Goal: Task Accomplishment & Management: Manage account settings

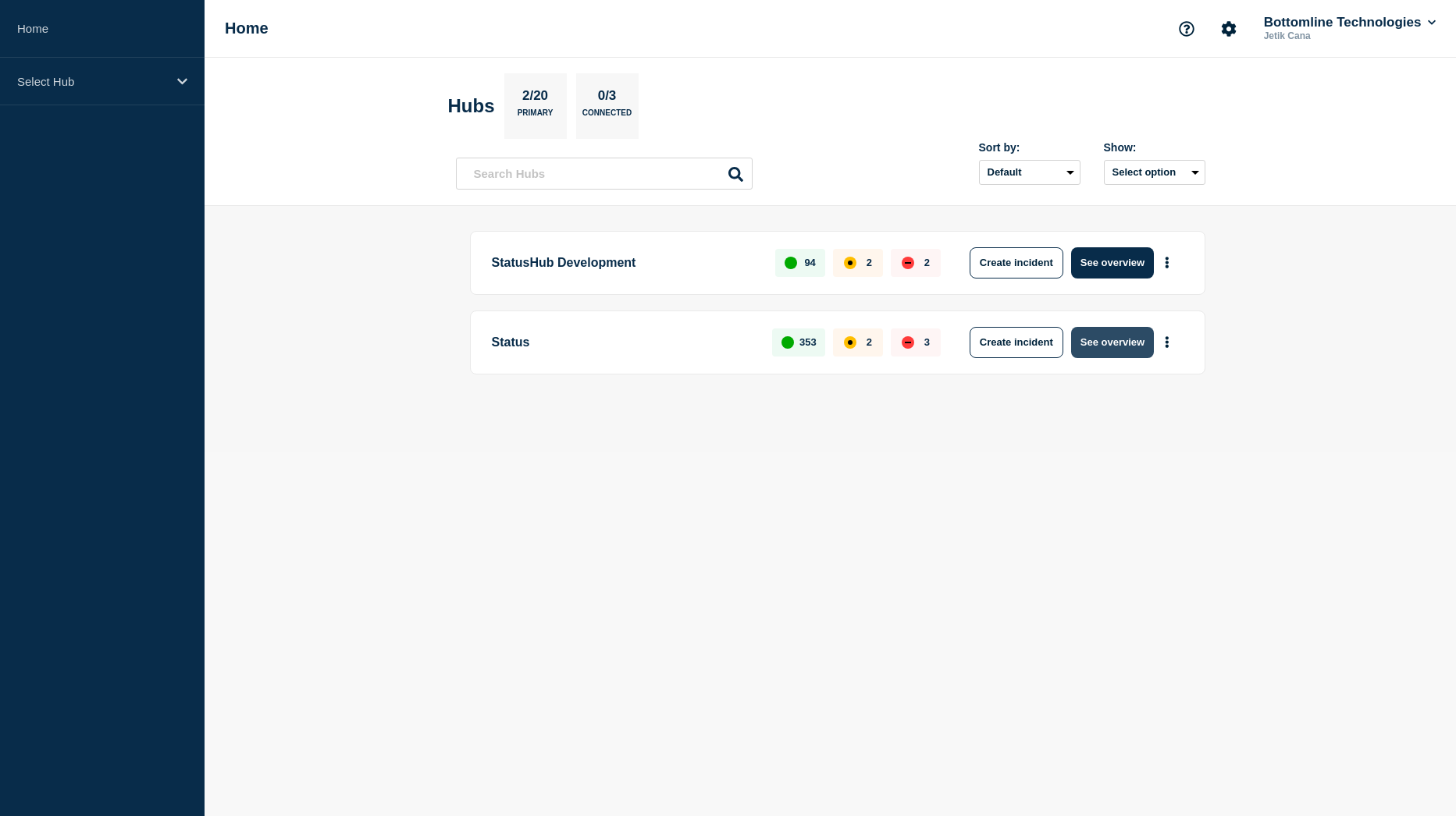
click at [1120, 346] on button "See overview" at bounding box center [1112, 343] width 83 height 31
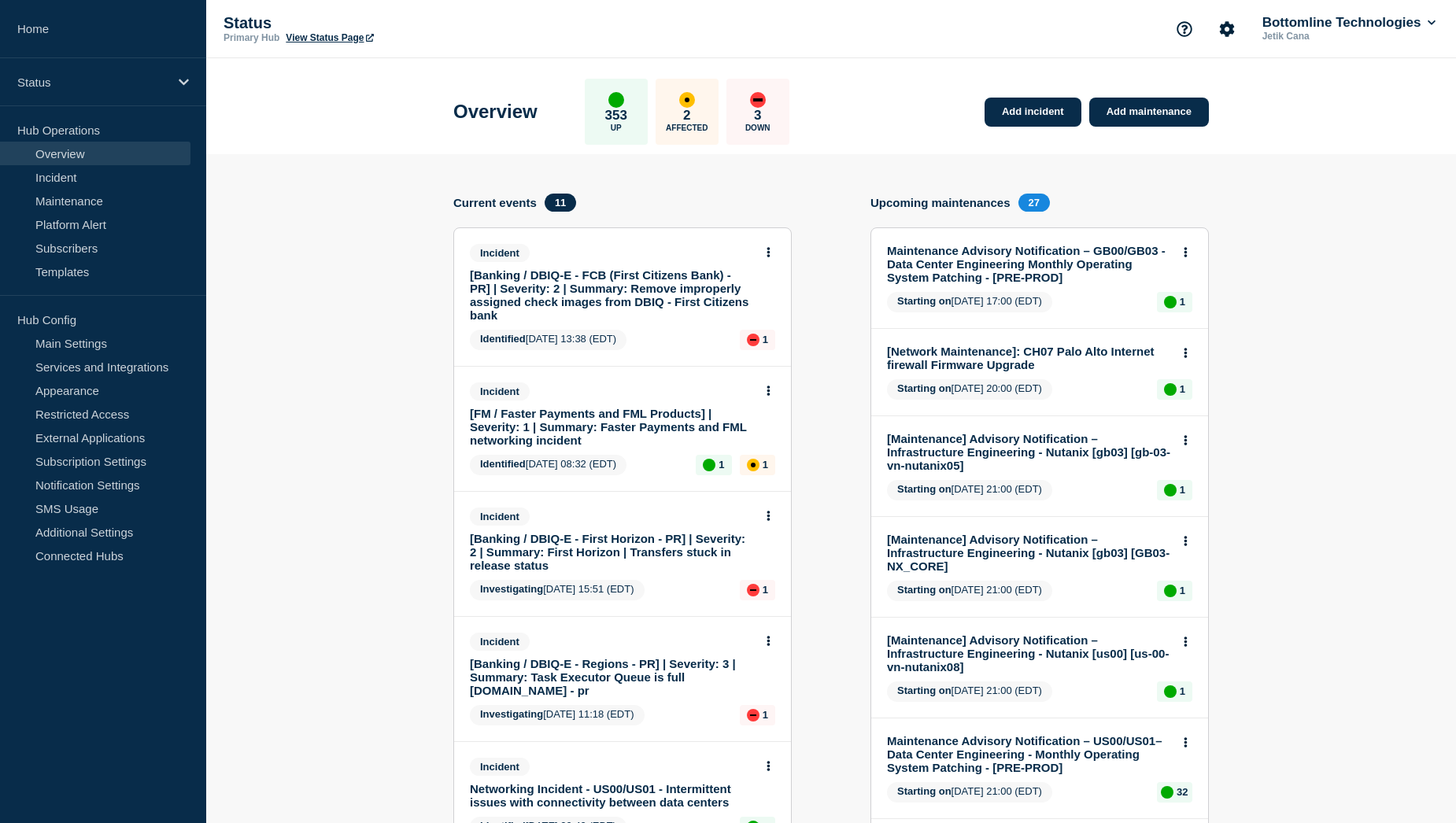
click at [572, 429] on link "[FM / Faster Payments and FML Products] | Severity: 1 | Summary: Faster Payment…" at bounding box center [611, 428] width 284 height 40
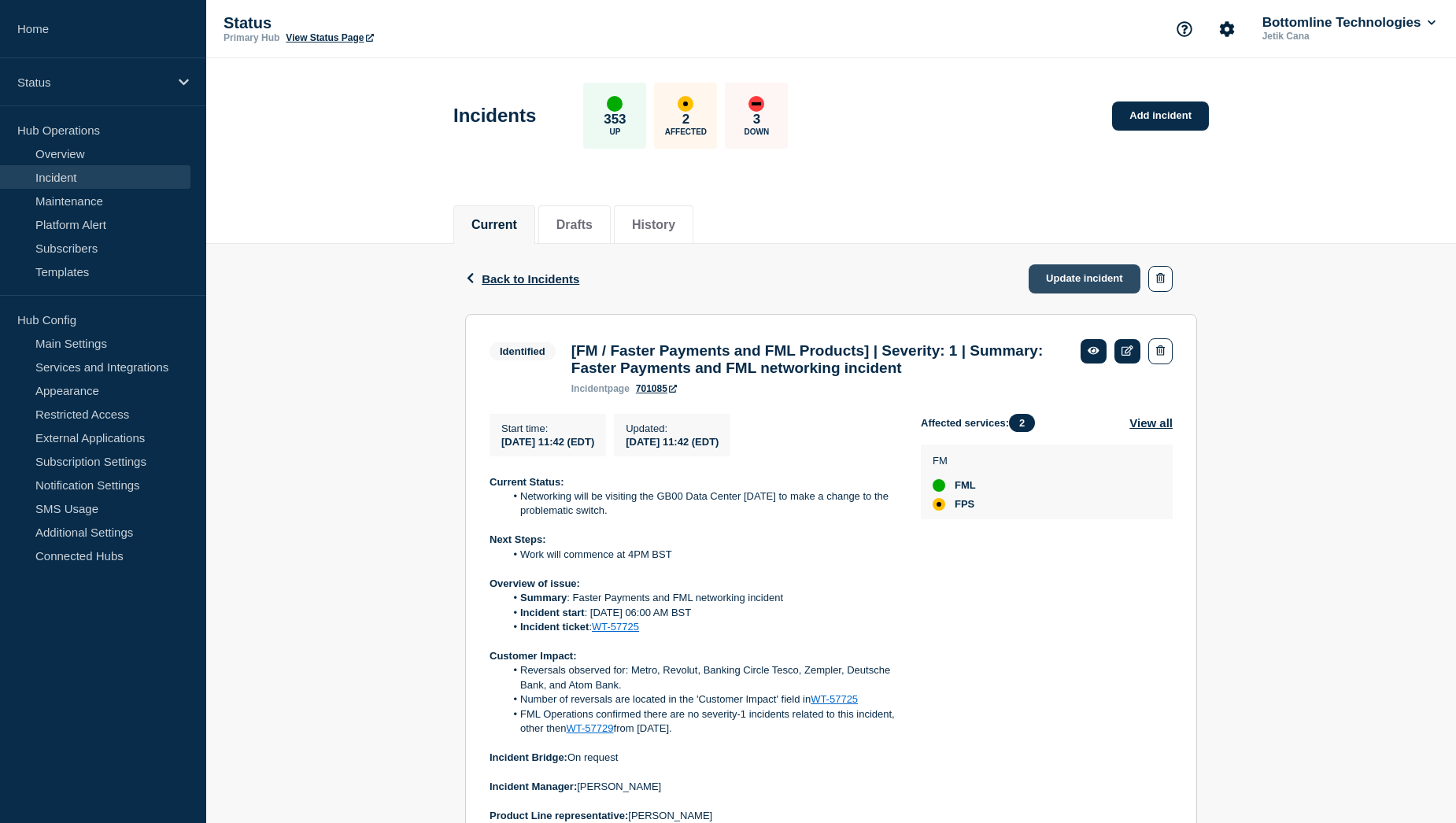
click at [1082, 281] on link "Update incident" at bounding box center [1085, 280] width 112 height 29
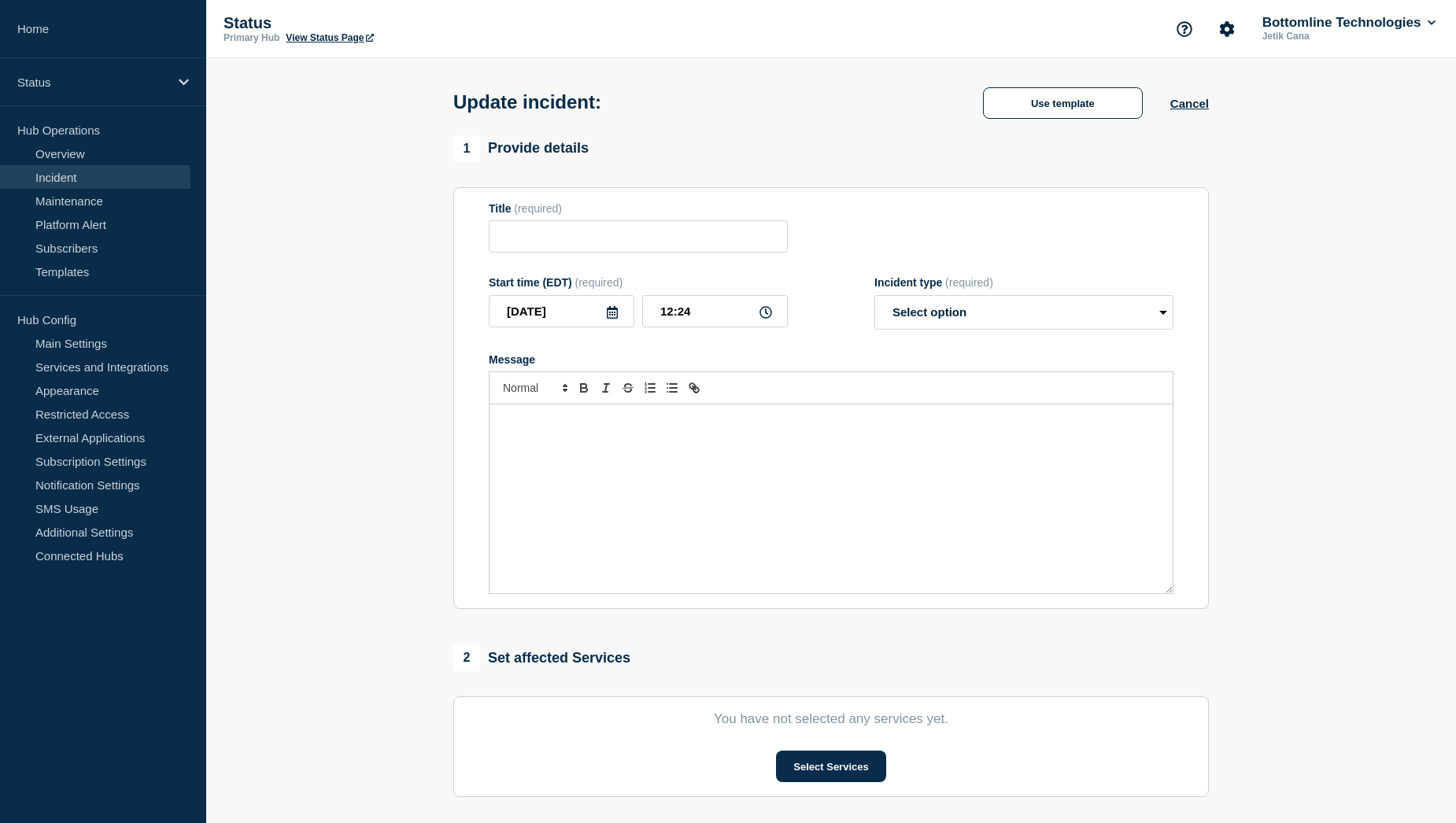
type input "[FM / Faster Payments and FML Products] | Severity: 1 | Summary: Faster Payment…"
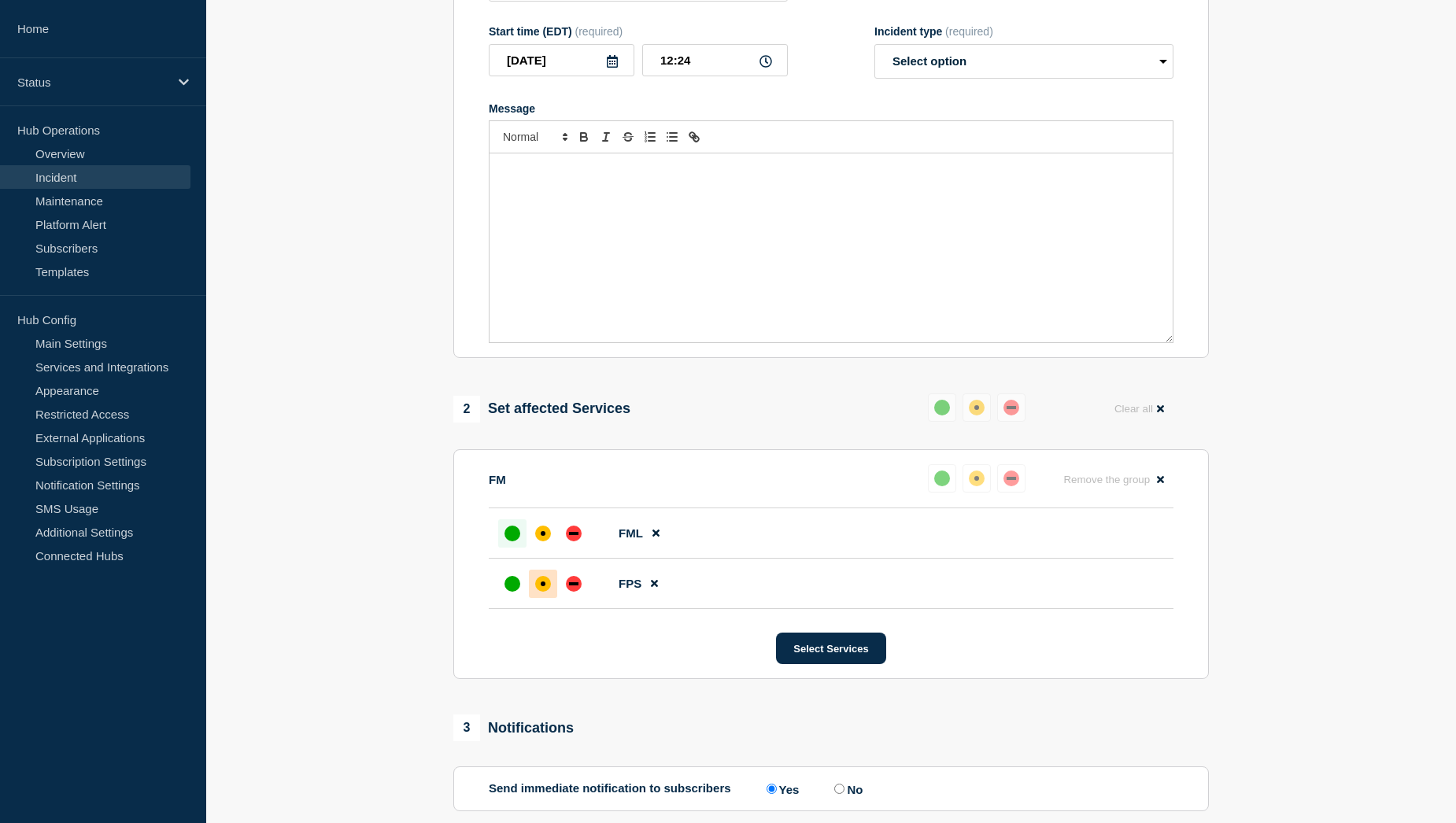
scroll to position [394, 0]
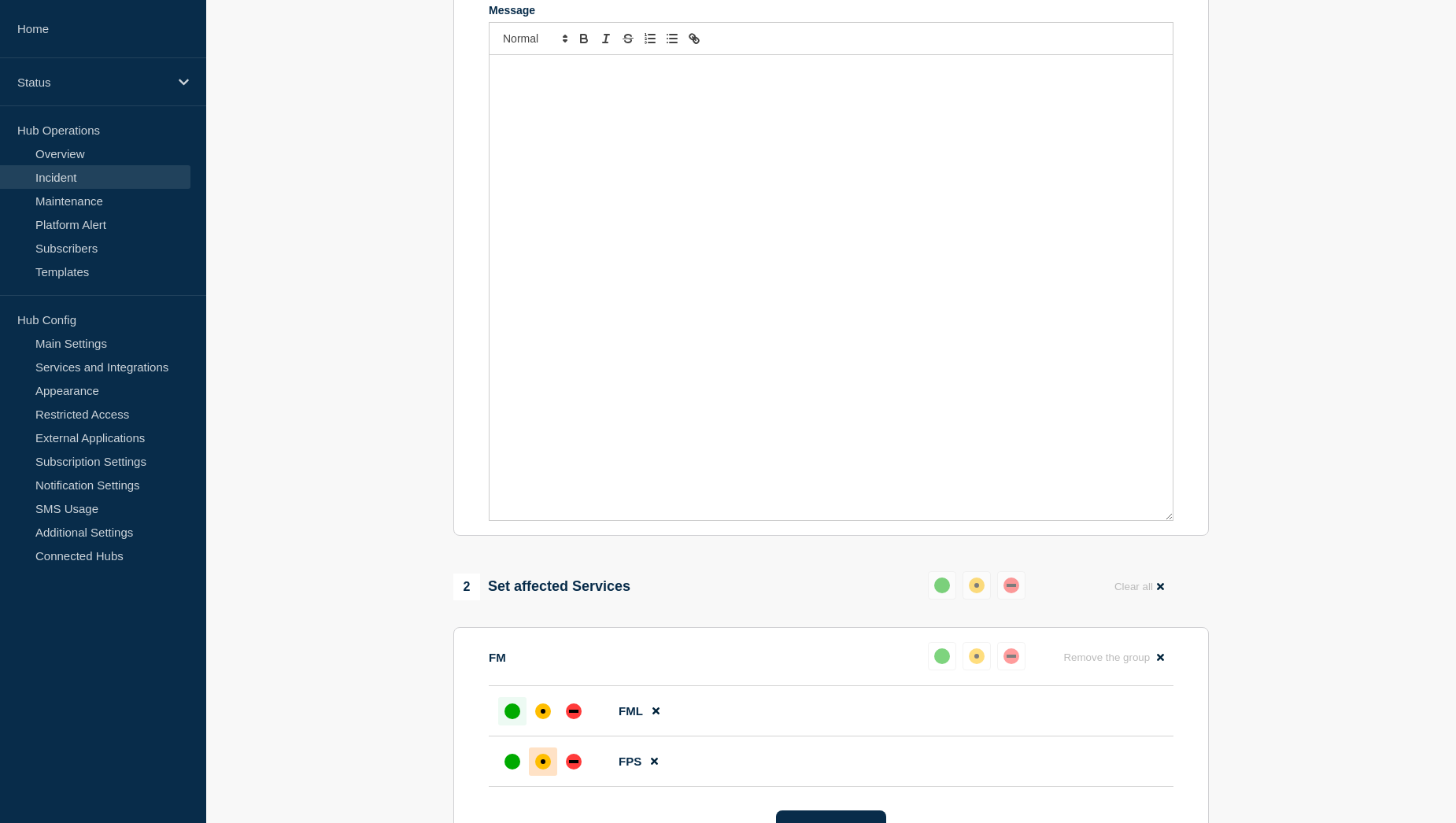
drag, startPoint x: 1168, startPoint y: 250, endPoint x: 1179, endPoint y: 527, distance: 277.2
click at [1179, 527] on section "Title (required) [FM / Faster Payments and FML Products] | Severity: 1 | Summar…" at bounding box center [831, 188] width 756 height 699
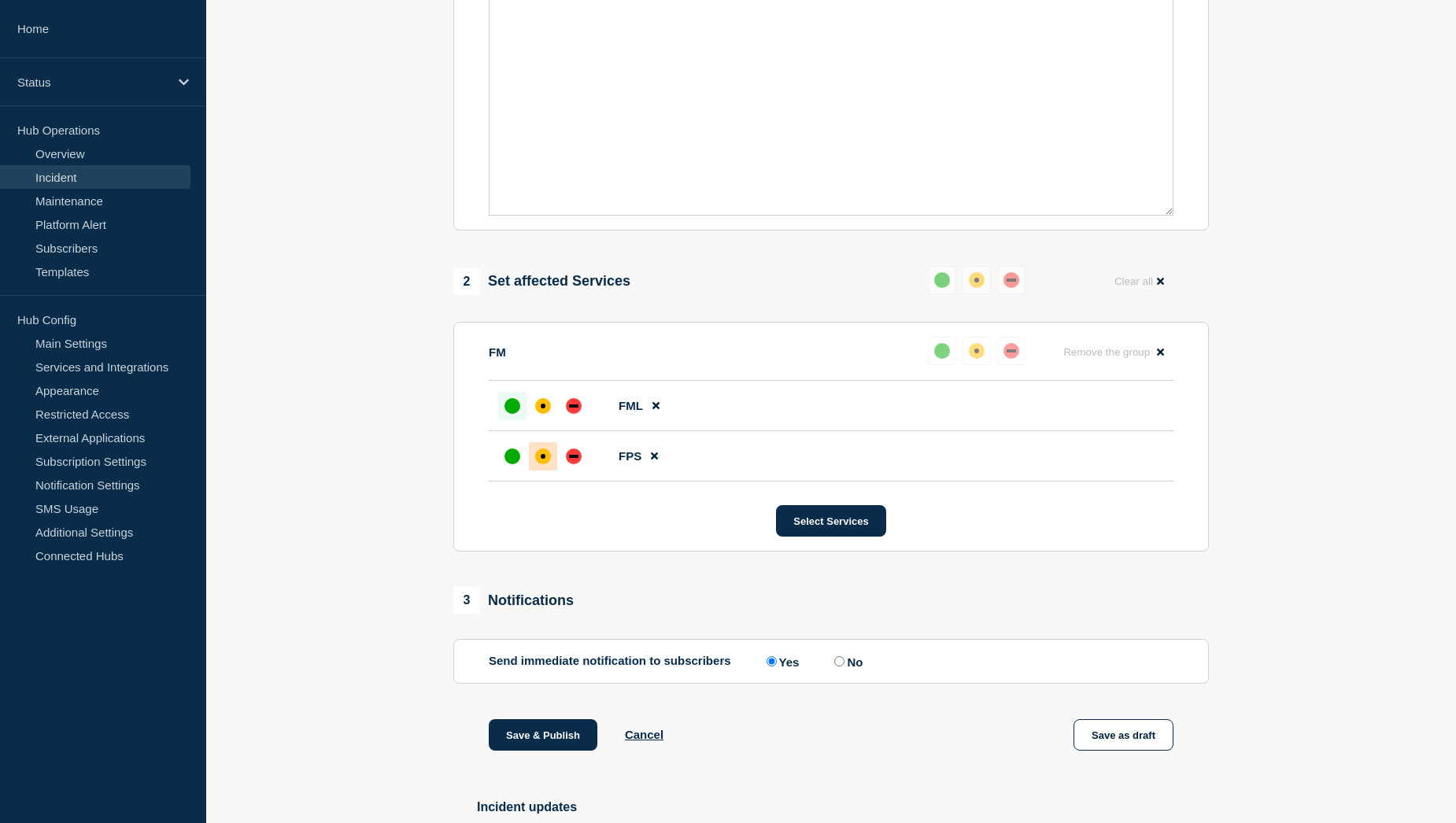
scroll to position [708, 0]
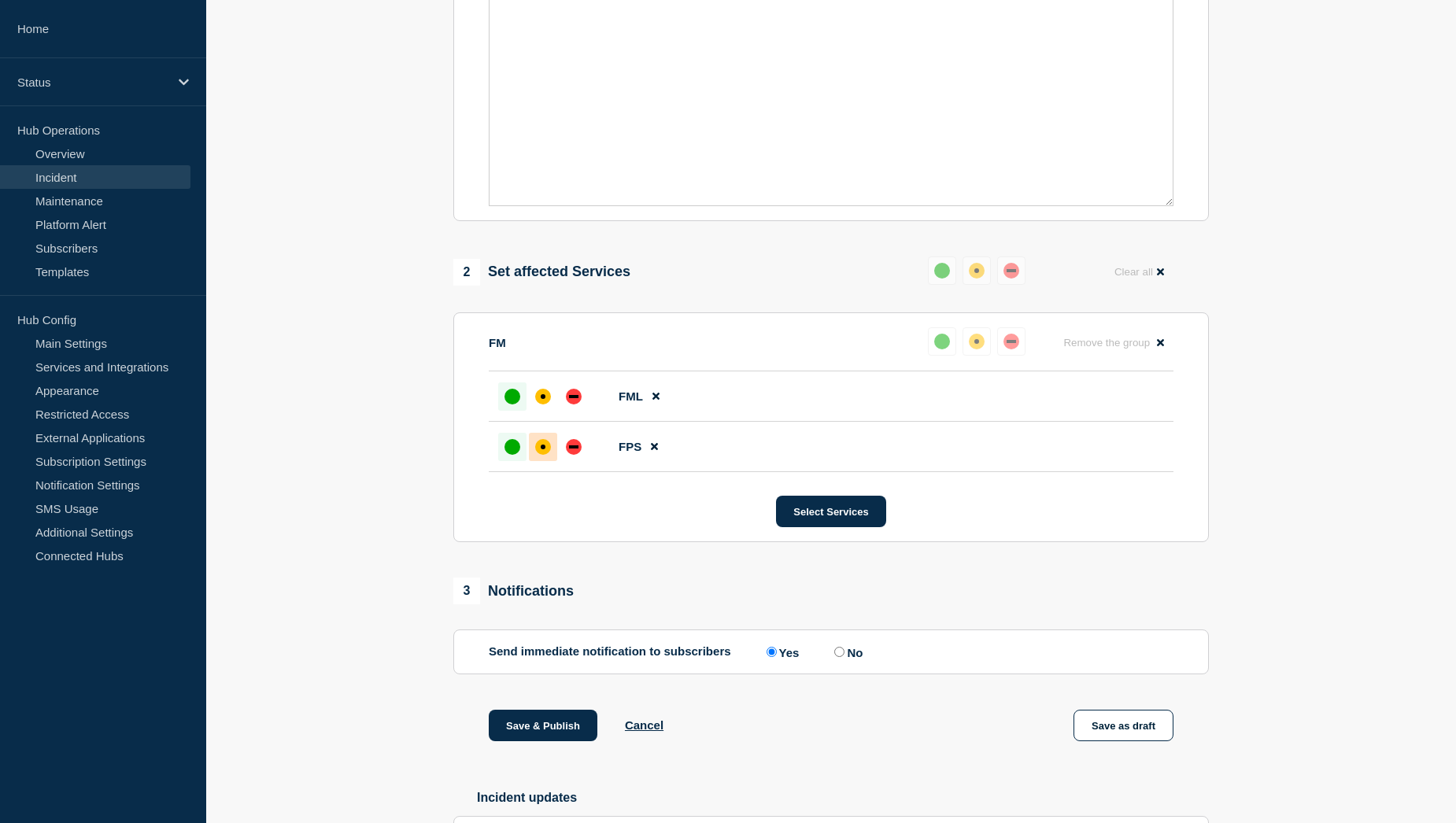
click at [506, 455] on div "up" at bounding box center [512, 447] width 16 height 16
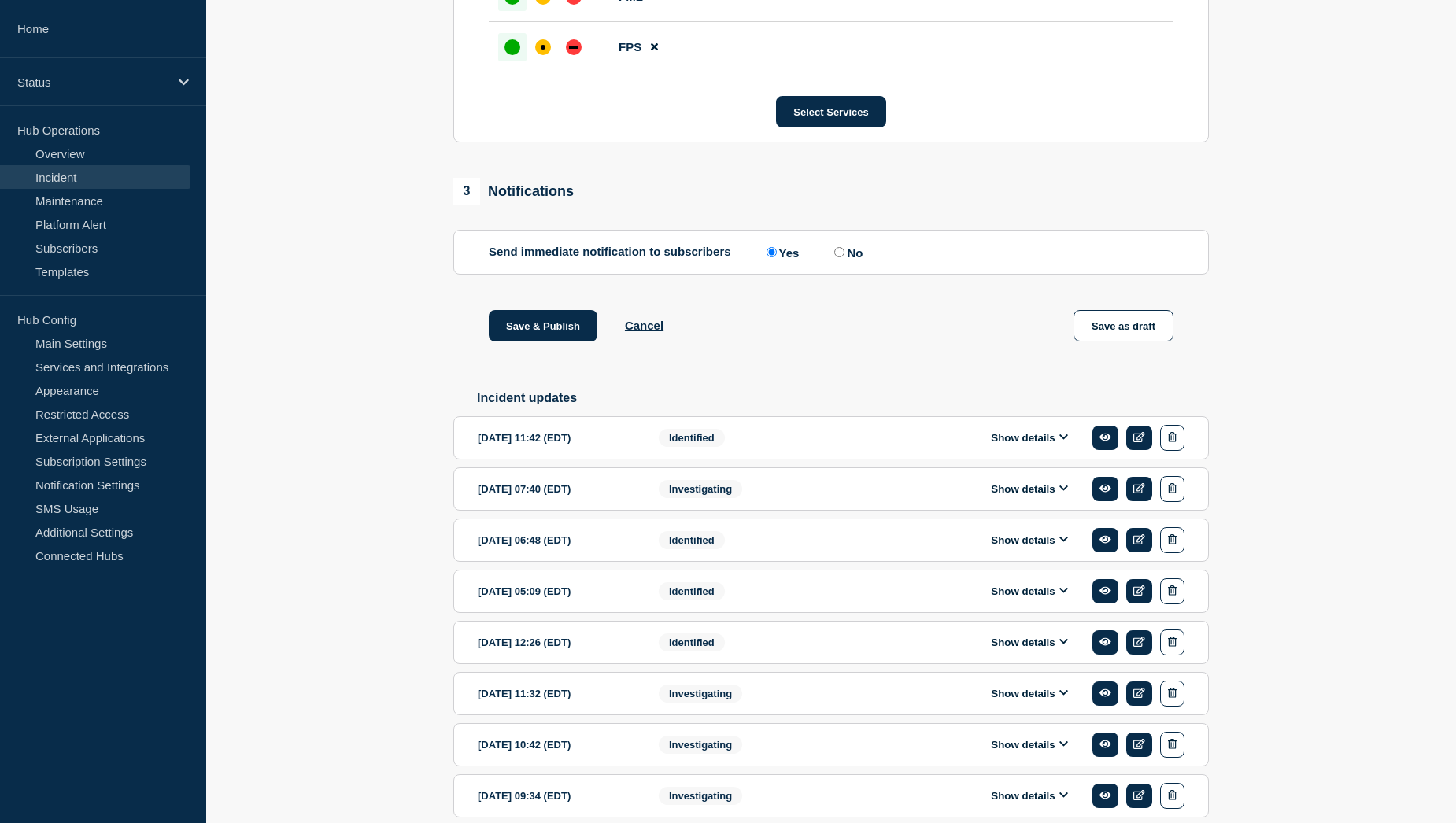
scroll to position [1181, 0]
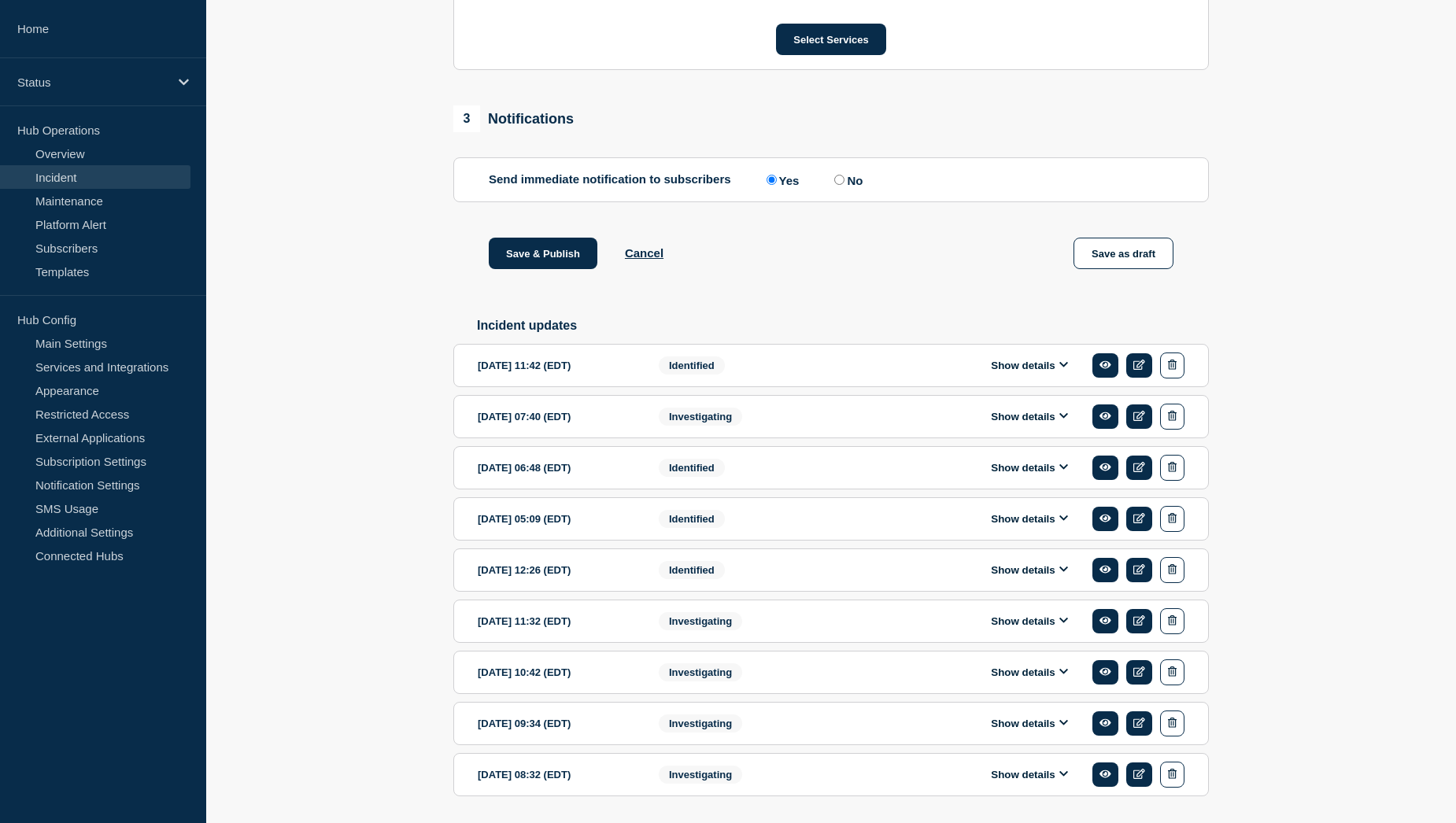
click at [1019, 372] on button "Show details" at bounding box center [1029, 365] width 86 height 14
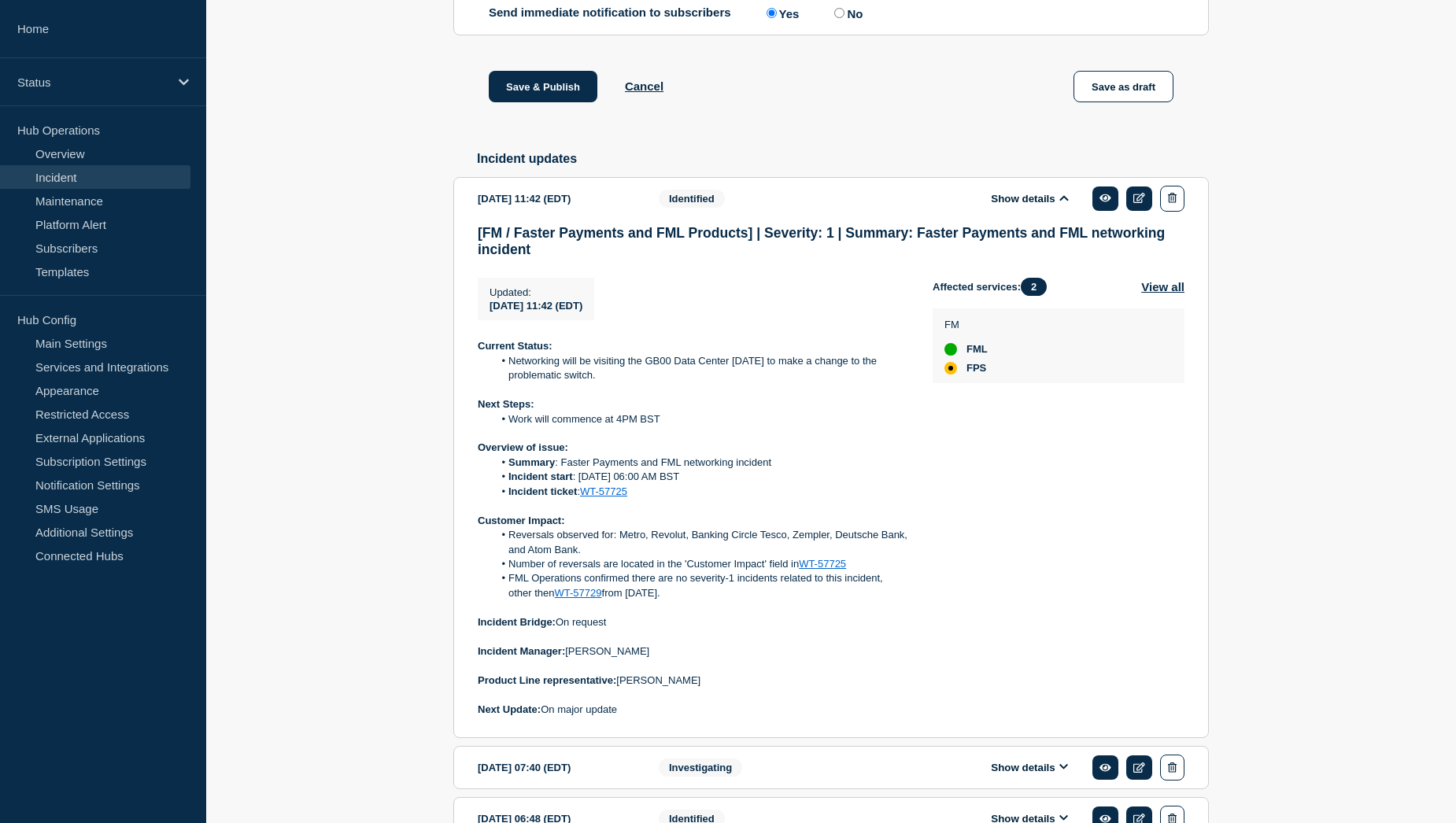
scroll to position [1417, 0]
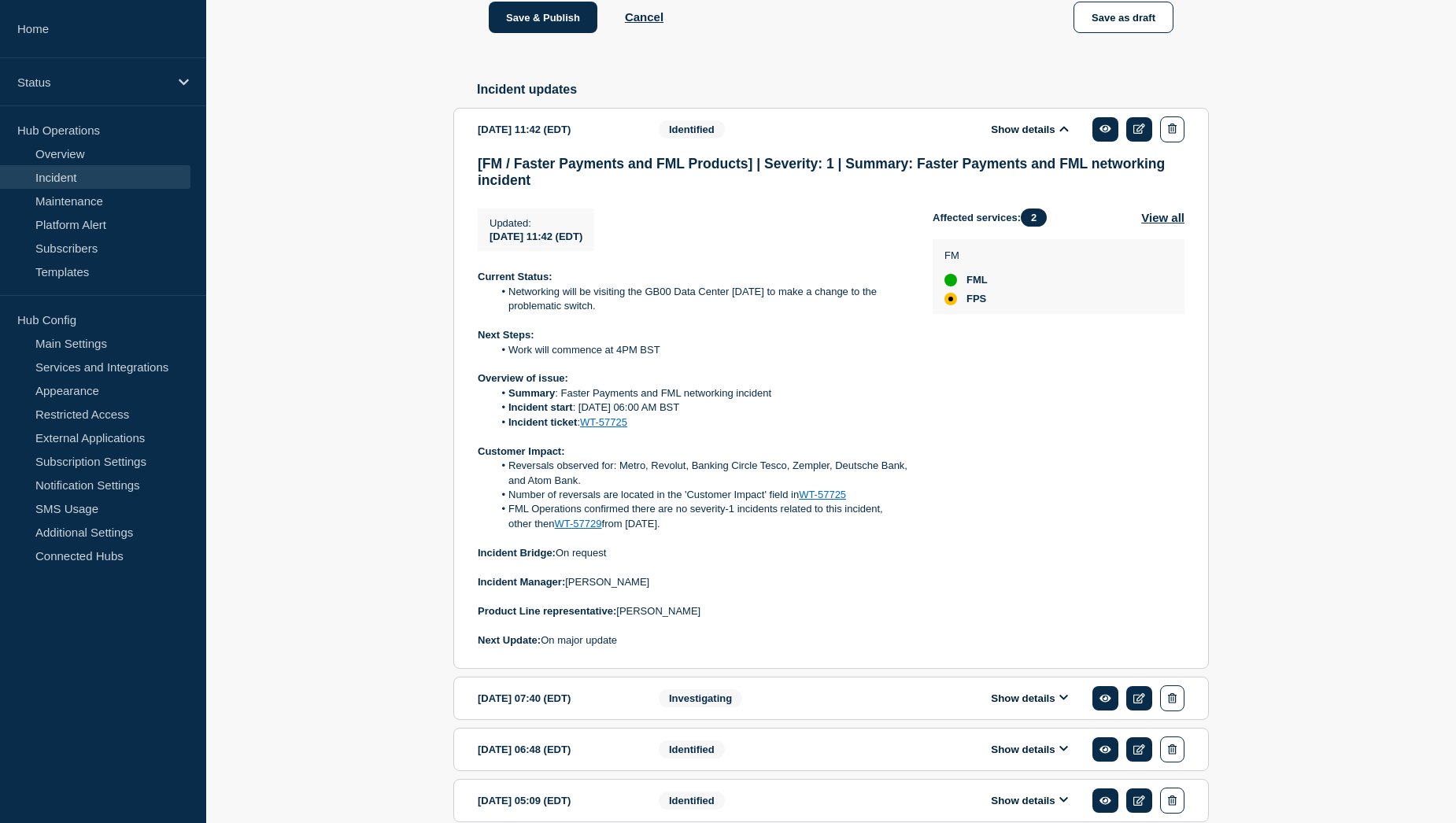
drag, startPoint x: 478, startPoint y: 291, endPoint x: 650, endPoint y: 655, distance: 402.6
click at [650, 648] on div "Current Status: Networking will be visiting the GB00 Data Center tomorrow to ma…" at bounding box center [692, 459] width 429 height 378
copy div "Current Status: Networking will be visiting the GB00 Data Center tomorrow to ma…"
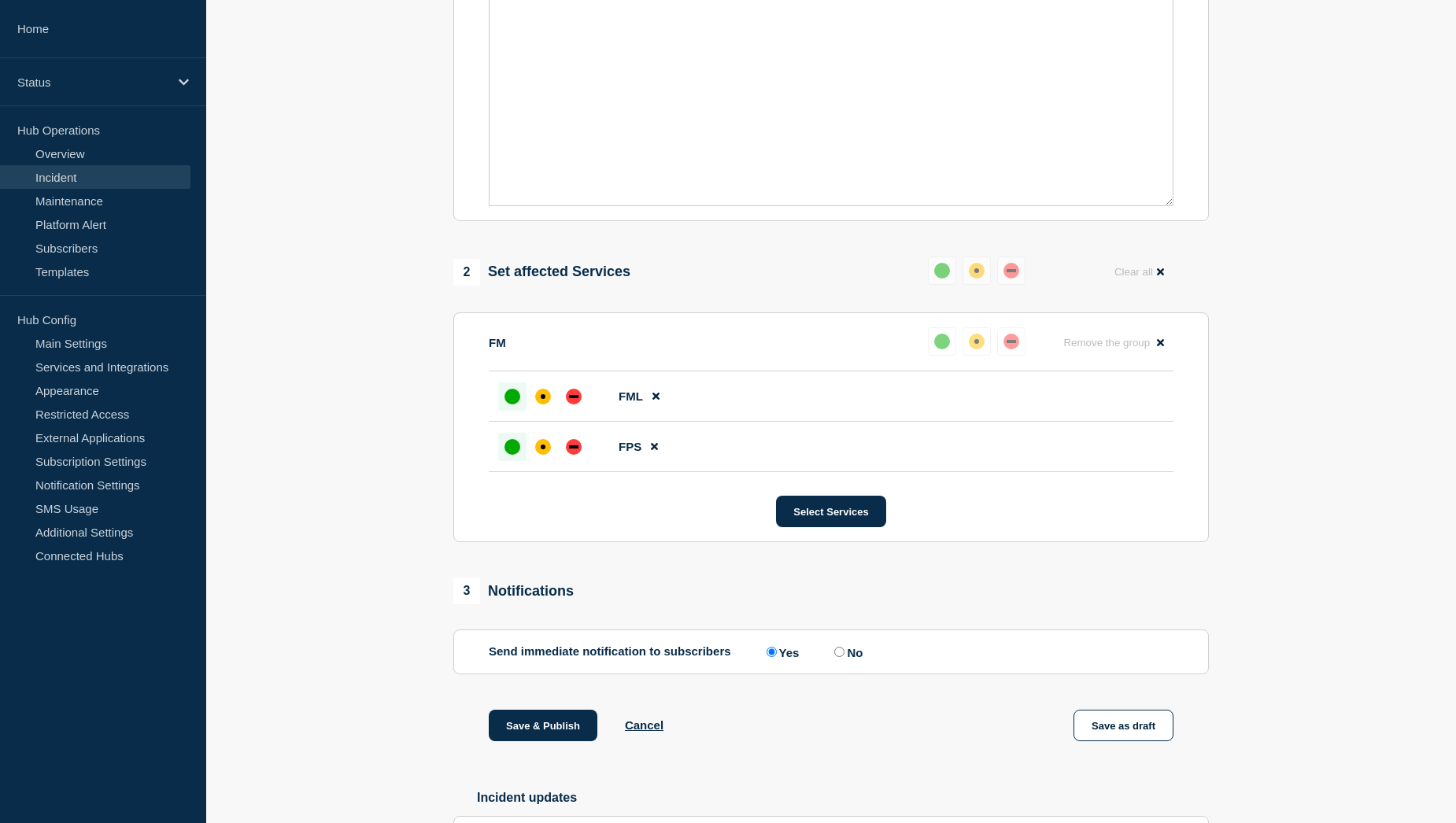
scroll to position [394, 0]
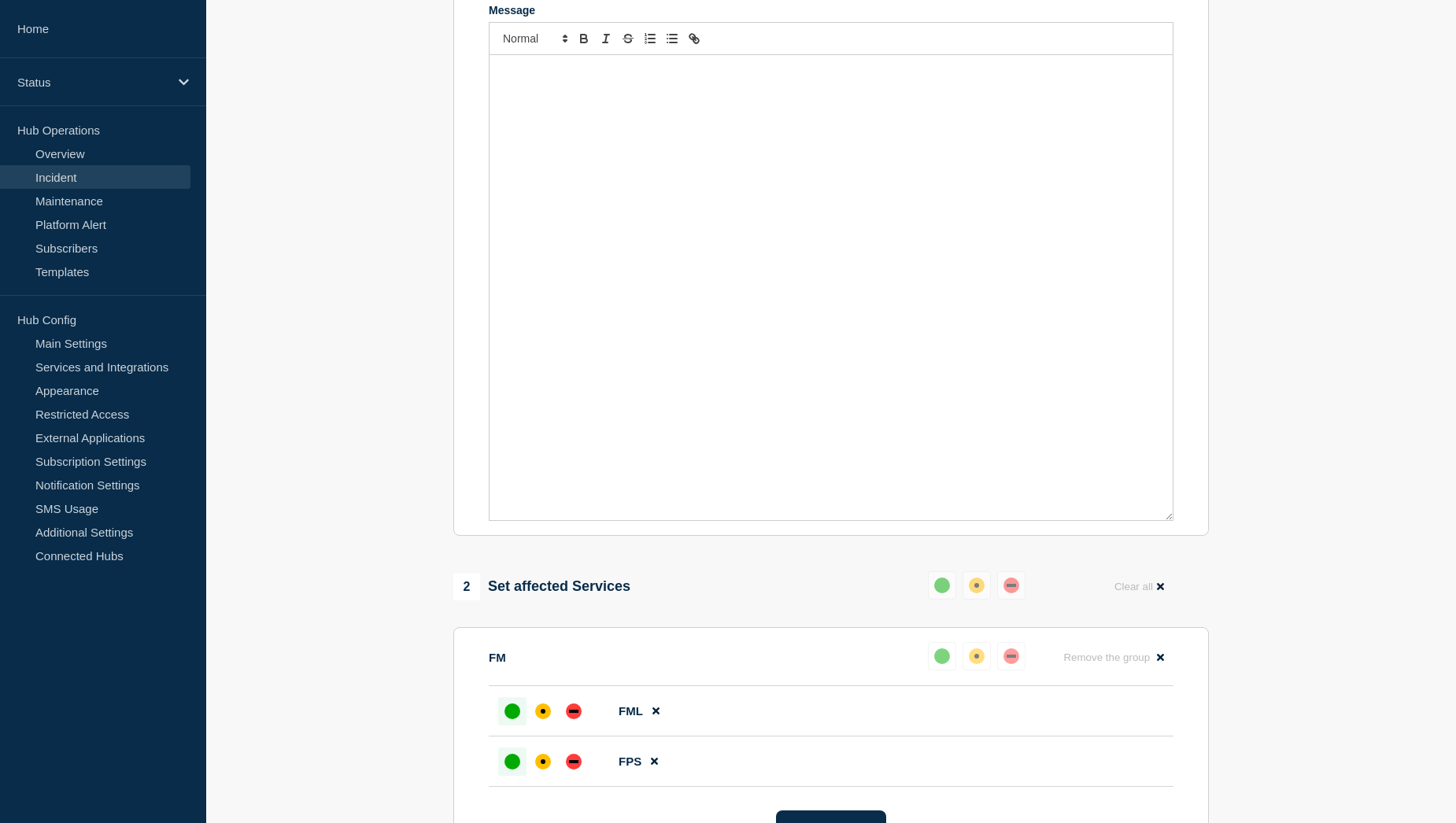
click at [538, 97] on div "Message" at bounding box center [830, 288] width 683 height 465
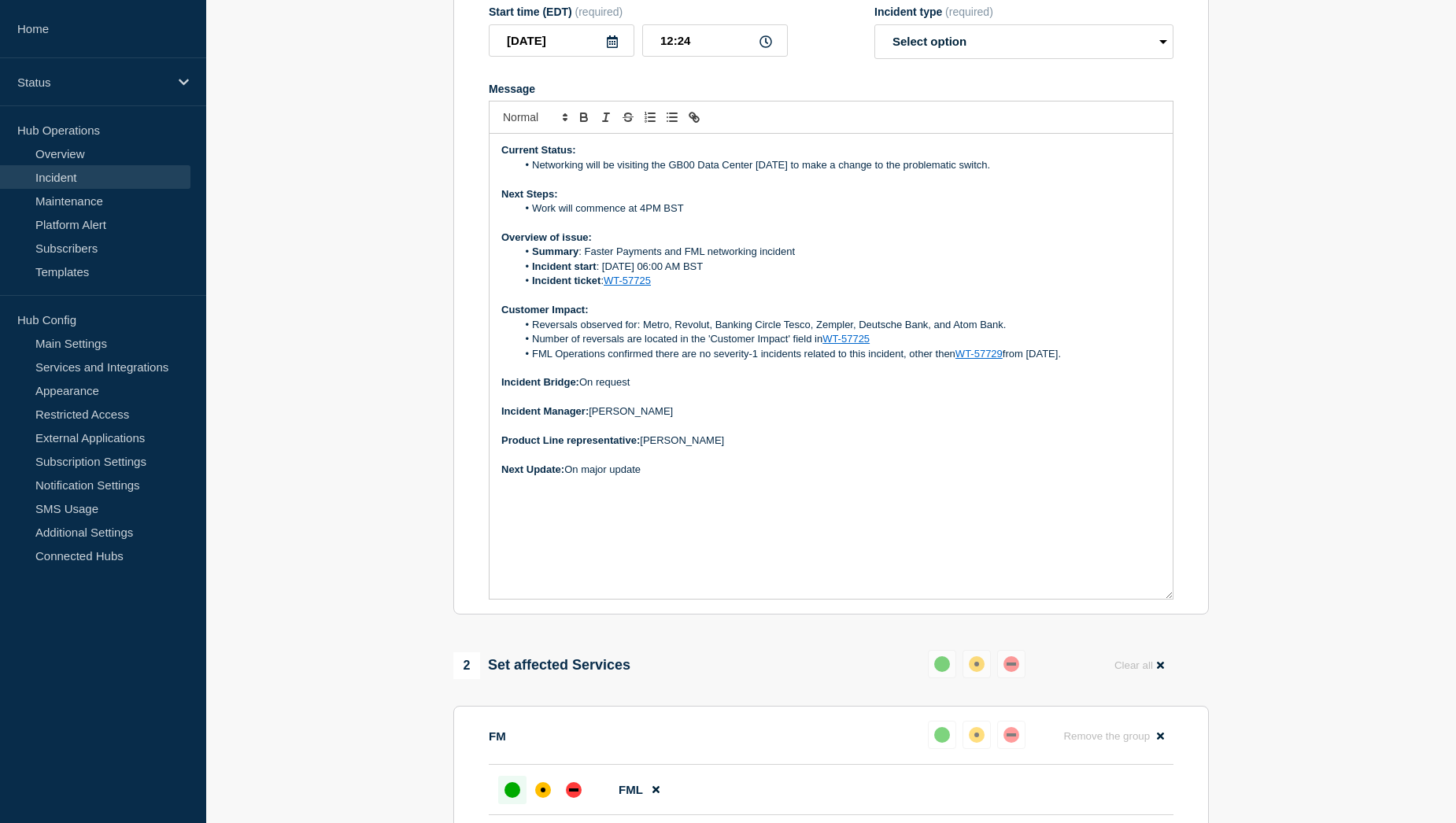
scroll to position [236, 0]
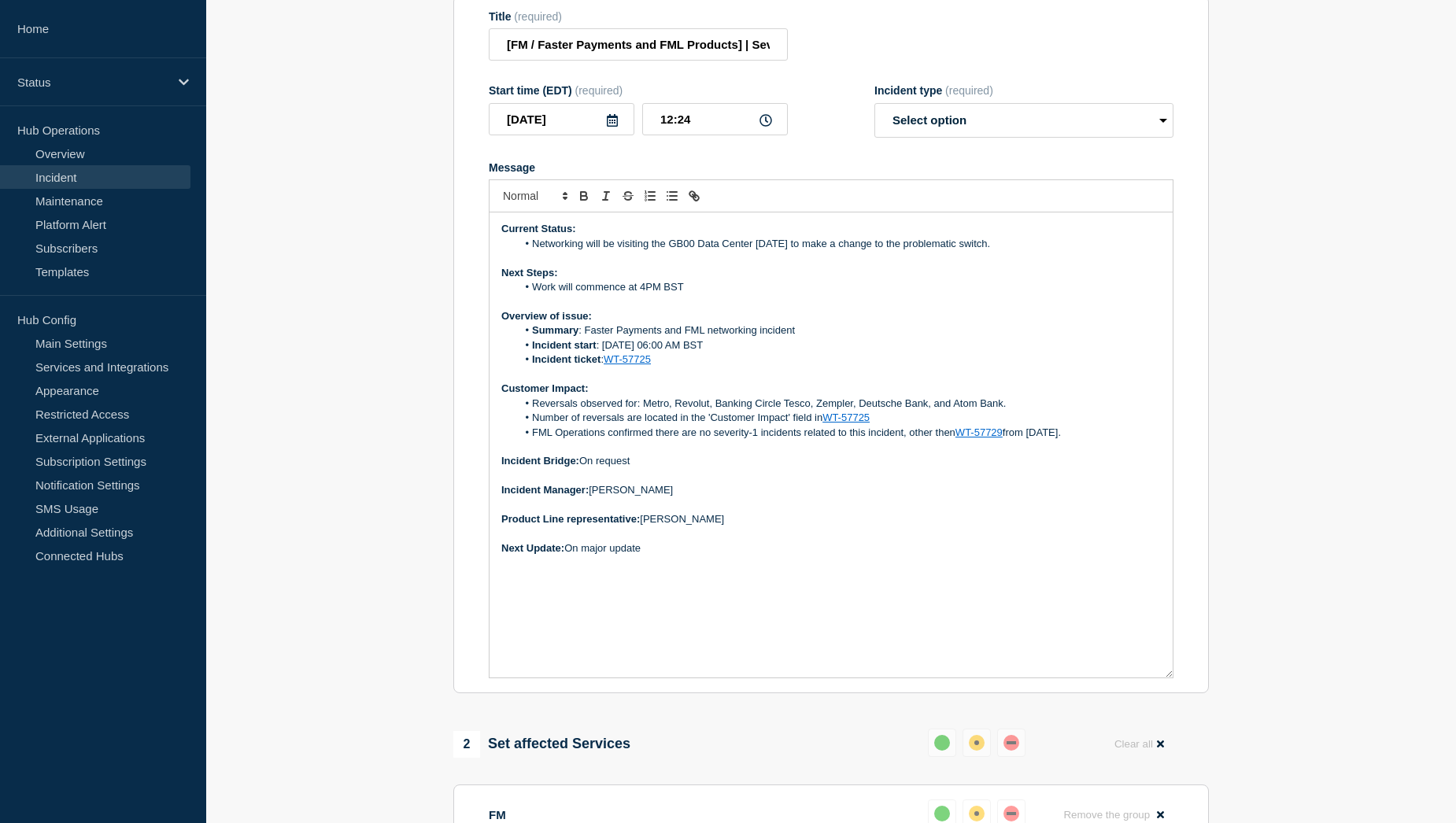
drag, startPoint x: 1007, startPoint y: 254, endPoint x: 527, endPoint y: 249, distance: 480.0
click at [527, 249] on li "Networking will be visiting the GB00 Data Center [DATE] to make a change to the…" at bounding box center [838, 244] width 644 height 14
paste div "Message"
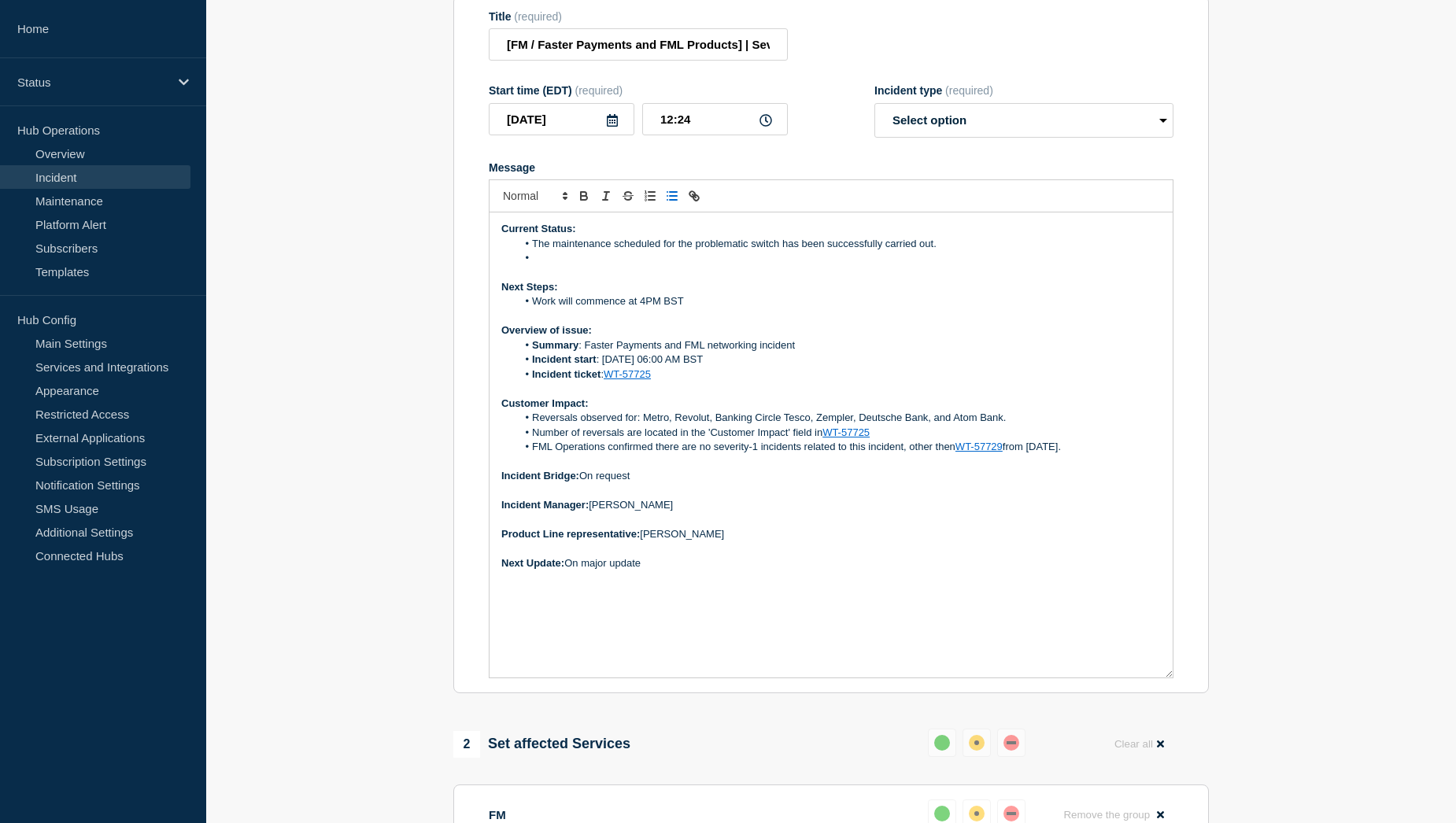
click at [557, 265] on li "Message" at bounding box center [838, 257] width 644 height 14
click at [627, 265] on li "FM confirmed that t" at bounding box center [838, 257] width 644 height 14
drag, startPoint x: 626, startPoint y: 269, endPoint x: 537, endPoint y: 269, distance: 89.0
click at [537, 265] on li "FM confirmed that t" at bounding box center [838, 257] width 644 height 14
click at [607, 265] on li "FM confirmed that t" at bounding box center [838, 257] width 644 height 14
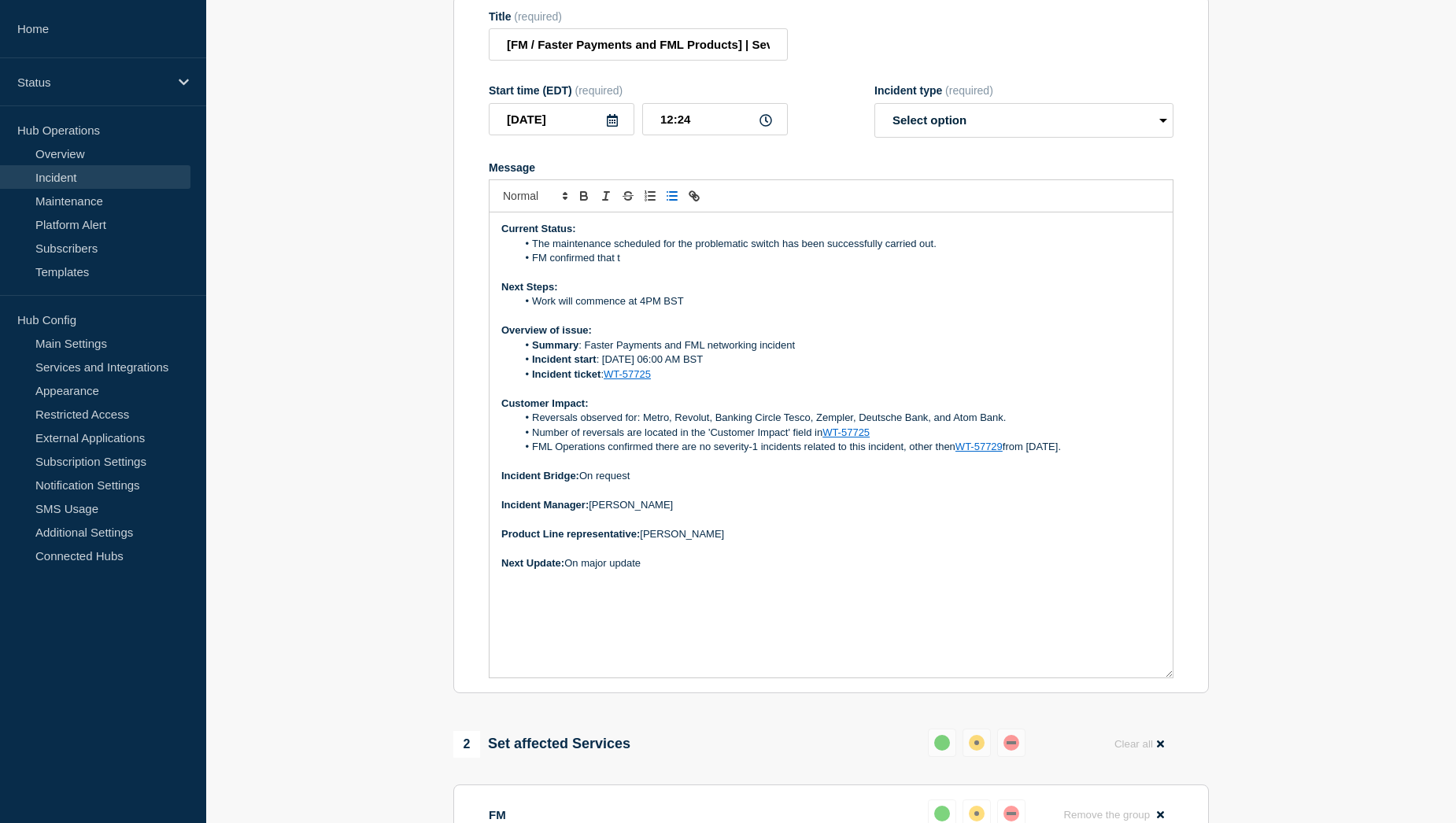
click at [630, 265] on li "FM confirmed that t" at bounding box center [838, 257] width 644 height 14
drag, startPoint x: 690, startPoint y: 314, endPoint x: 541, endPoint y: 314, distance: 149.0
click at [541, 309] on li "Work will commence at 4PM BST" at bounding box center [838, 301] width 644 height 14
drag, startPoint x: 654, startPoint y: 515, endPoint x: 595, endPoint y: 512, distance: 59.1
click at [595, 512] on p "Incident Manager: David Morton" at bounding box center [830, 505] width 659 height 14
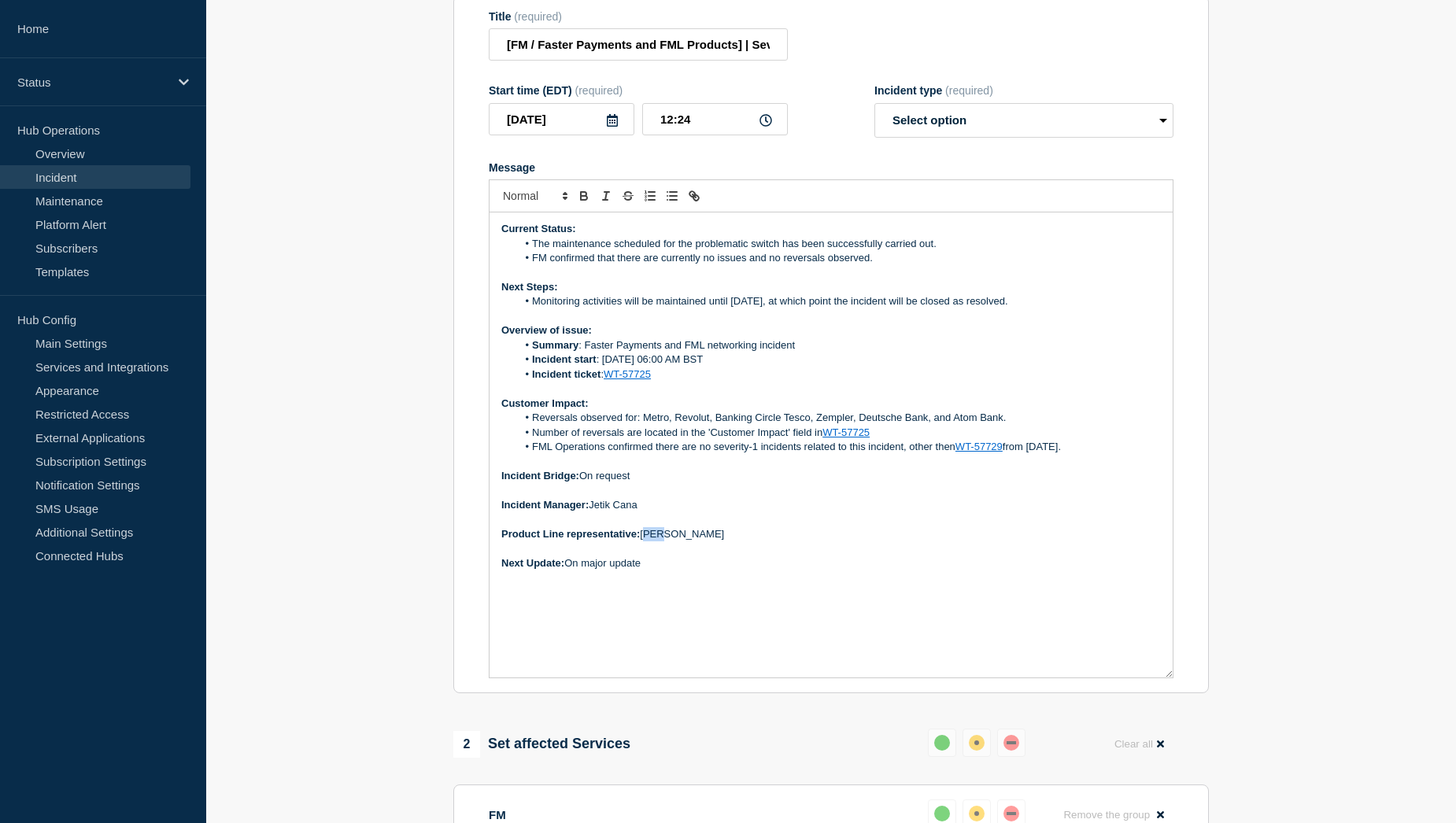
drag, startPoint x: 659, startPoint y: 547, endPoint x: 644, endPoint y: 547, distance: 15.0
click at [644, 542] on p "Product Line representative: Tom Bew" at bounding box center [830, 534] width 659 height 14
click at [651, 571] on p "Next Update: On major update" at bounding box center [830, 563] width 659 height 14
drag, startPoint x: 687, startPoint y: 546, endPoint x: 644, endPoint y: 546, distance: 43.0
click at [644, 542] on p "Product Line representative: Tom Bew" at bounding box center [830, 534] width 659 height 14
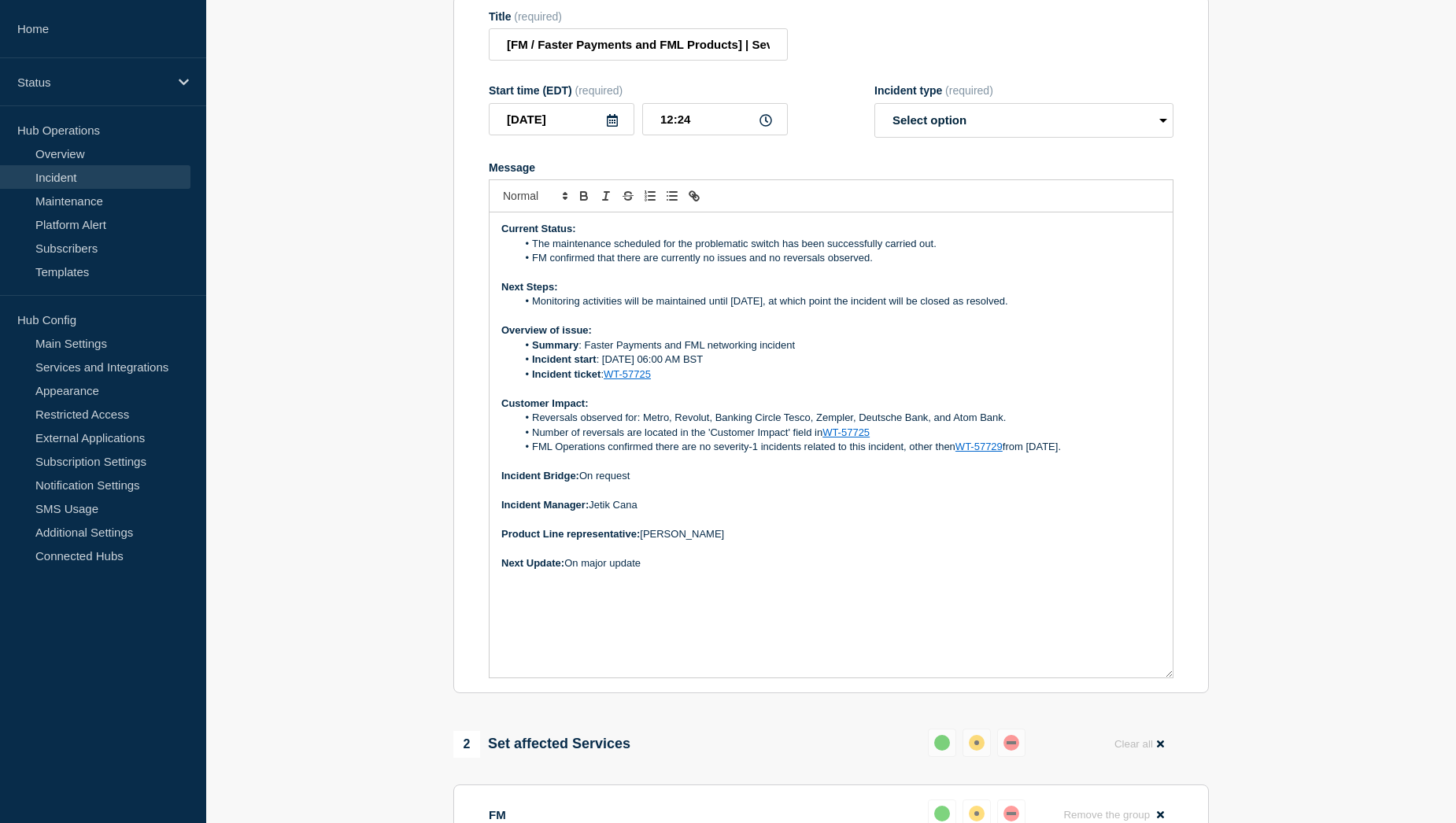
click at [655, 571] on p "Next Update: On major update" at bounding box center [830, 563] width 659 height 14
drag, startPoint x: 646, startPoint y: 575, endPoint x: 571, endPoint y: 577, distance: 75.0
click at [571, 571] on p "Next Update: On major update" at bounding box center [830, 563] width 659 height 14
click at [665, 571] on p "Next Update: On major update" at bounding box center [830, 563] width 659 height 14
drag, startPoint x: 656, startPoint y: 577, endPoint x: 571, endPoint y: 577, distance: 85.0
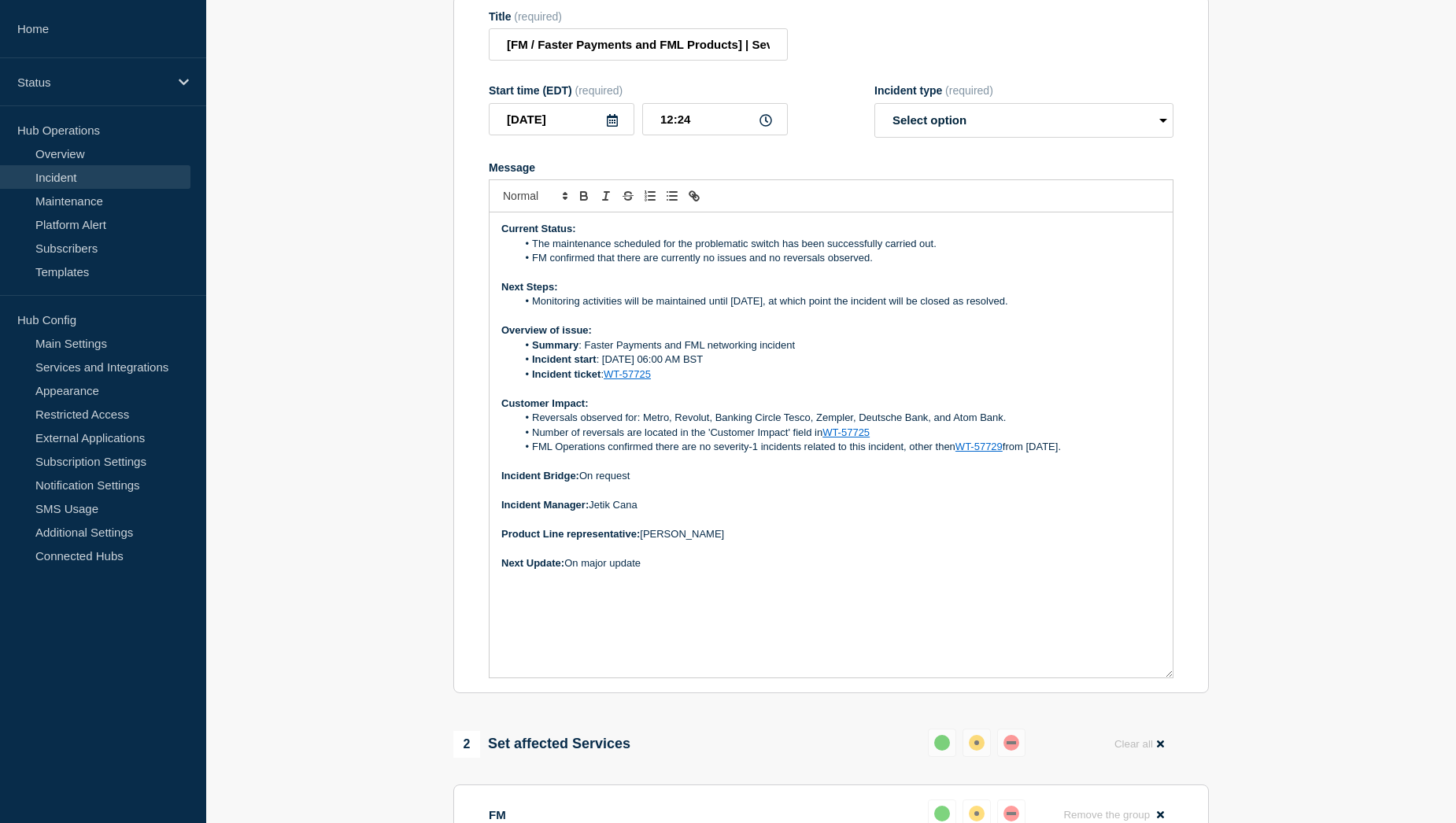
click at [571, 571] on p "Next Update: On major update" at bounding box center [830, 563] width 659 height 14
click at [1111, 131] on select "Select option Investigating Identified Monitoring Resolved" at bounding box center [1023, 120] width 299 height 35
select select "monitoring"
click at [874, 114] on select "Select option Investigating Identified Monitoring Resolved" at bounding box center [1023, 120] width 299 height 35
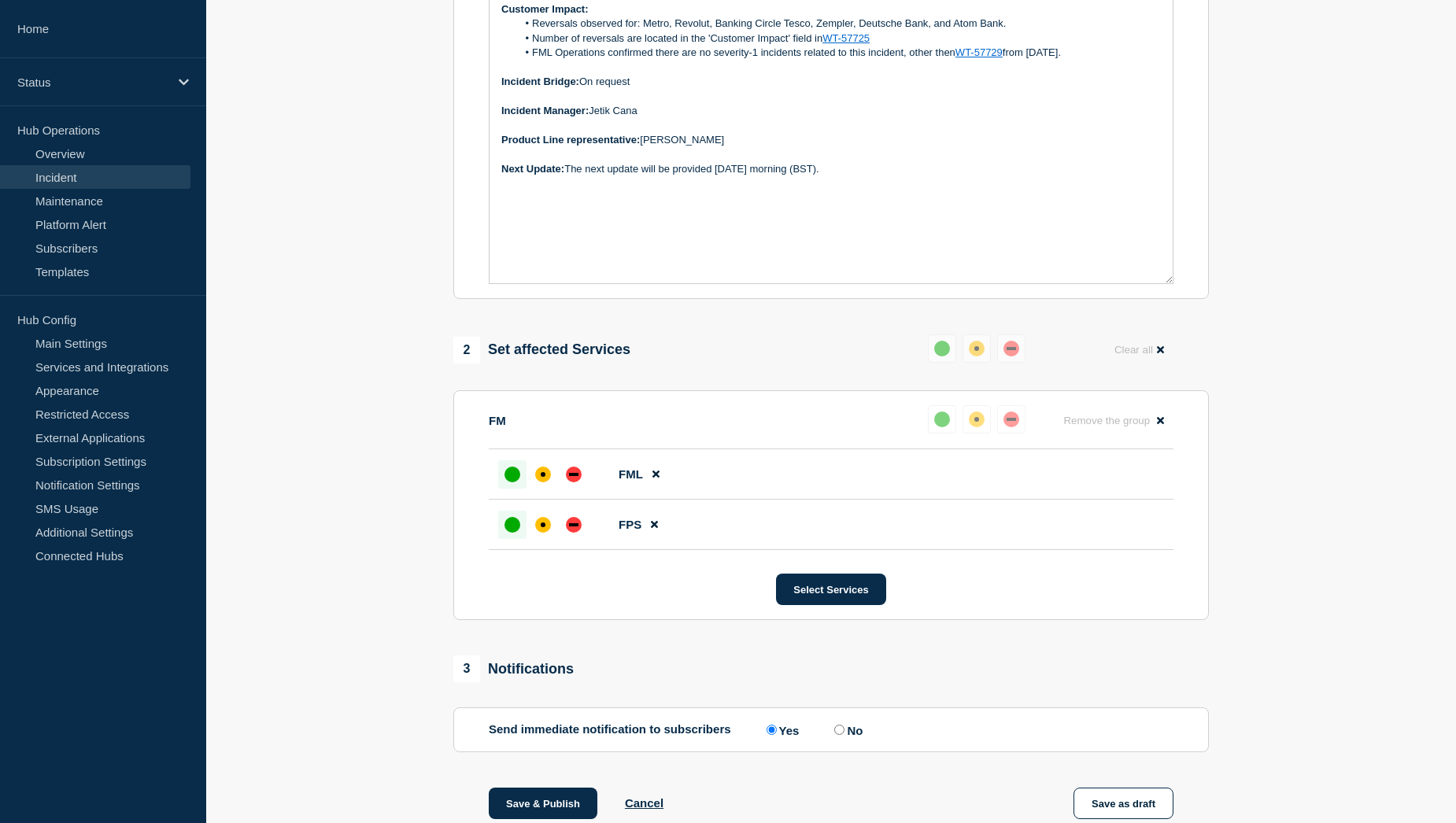
scroll to position [787, 0]
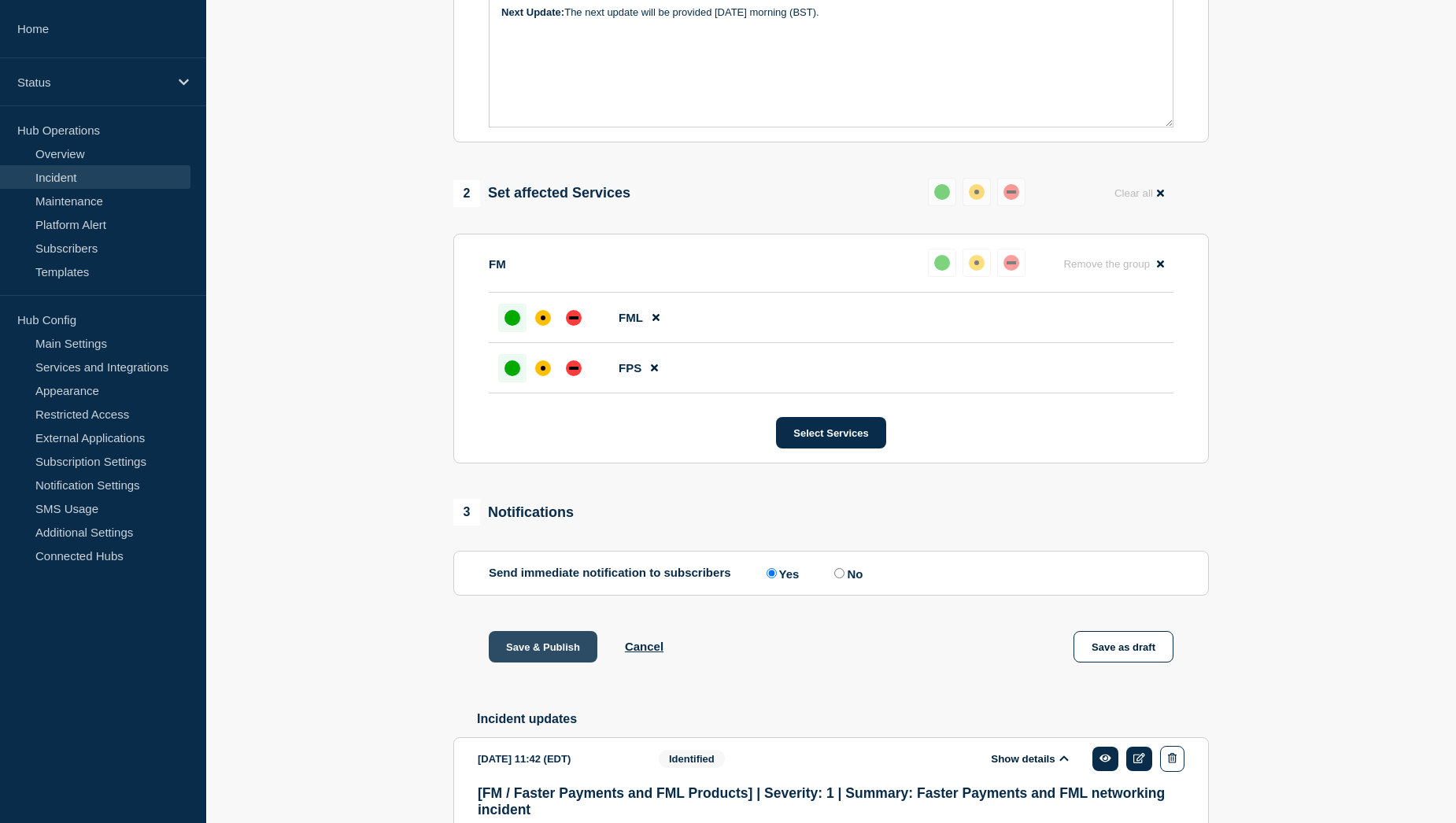
click at [511, 658] on button "Save & Publish" at bounding box center [543, 647] width 108 height 31
